Goal: Communication & Community: Answer question/provide support

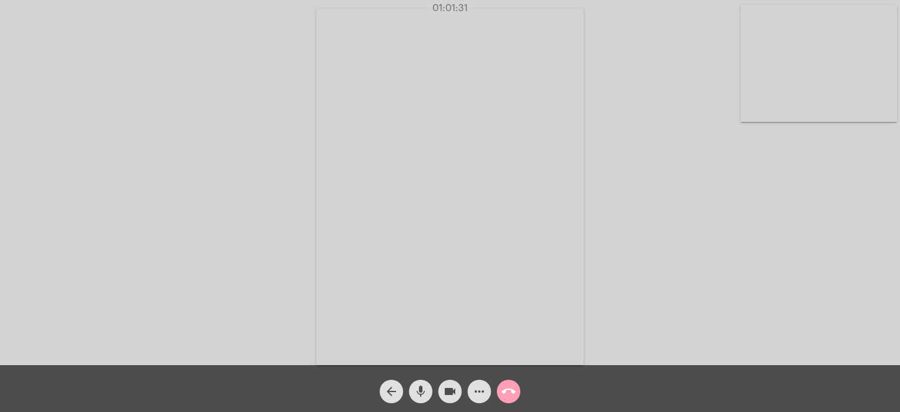
click at [509, 389] on mat-icon "call_end" at bounding box center [509, 392] width 14 height 14
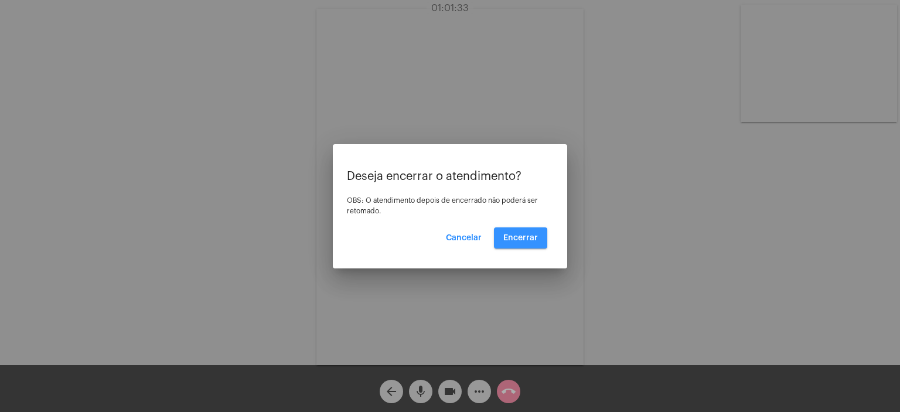
click at [511, 239] on span "Encerrar" at bounding box center [521, 238] width 35 height 8
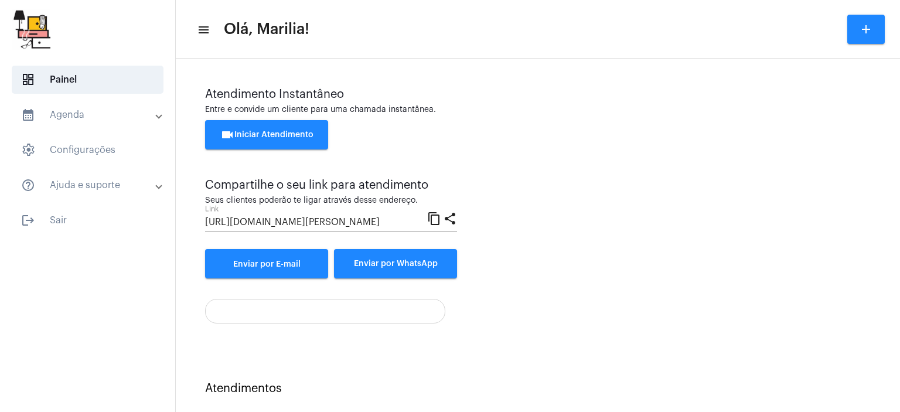
scroll to position [12, 0]
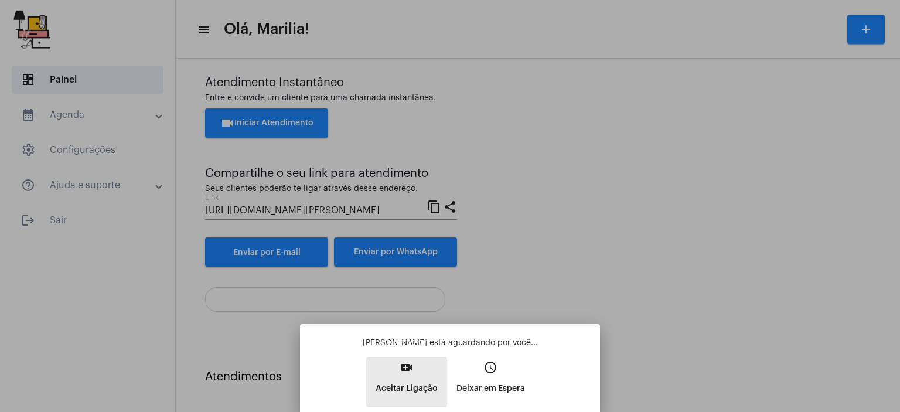
click at [416, 379] on p "Aceitar Ligação" at bounding box center [407, 388] width 62 height 21
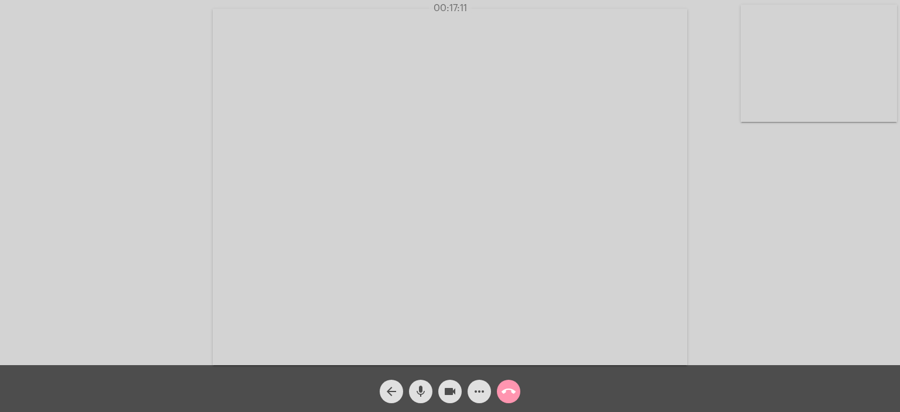
click at [0, 203] on div "Acessando Câmera e Microfone..." at bounding box center [450, 182] width 900 height 365
click at [814, 114] on video at bounding box center [819, 63] width 157 height 117
click at [183, 217] on video at bounding box center [168, 185] width 157 height 117
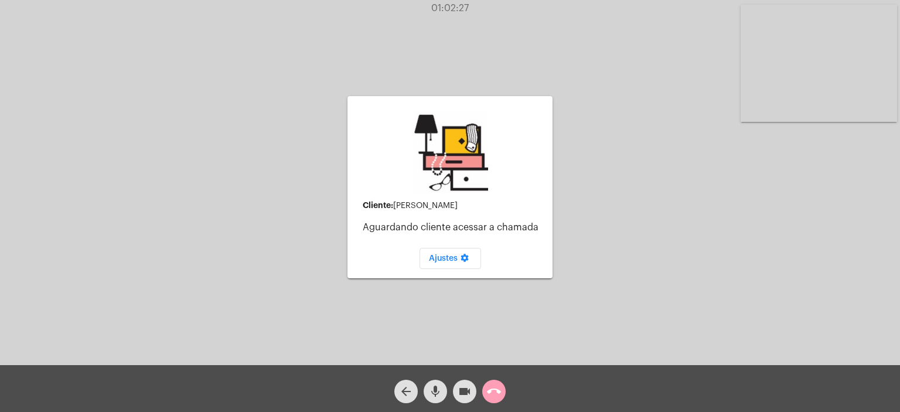
click at [491, 391] on mat-icon "call_end" at bounding box center [494, 392] width 14 height 14
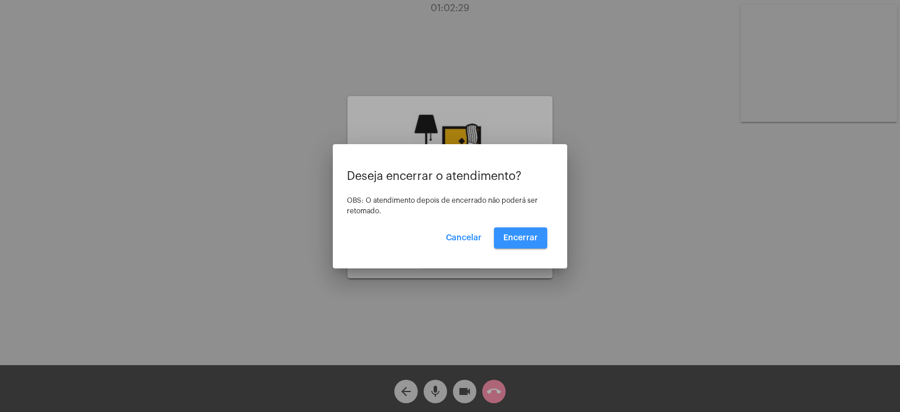
click at [514, 232] on button "Encerrar" at bounding box center [520, 237] width 53 height 21
